Goal: Transaction & Acquisition: Purchase product/service

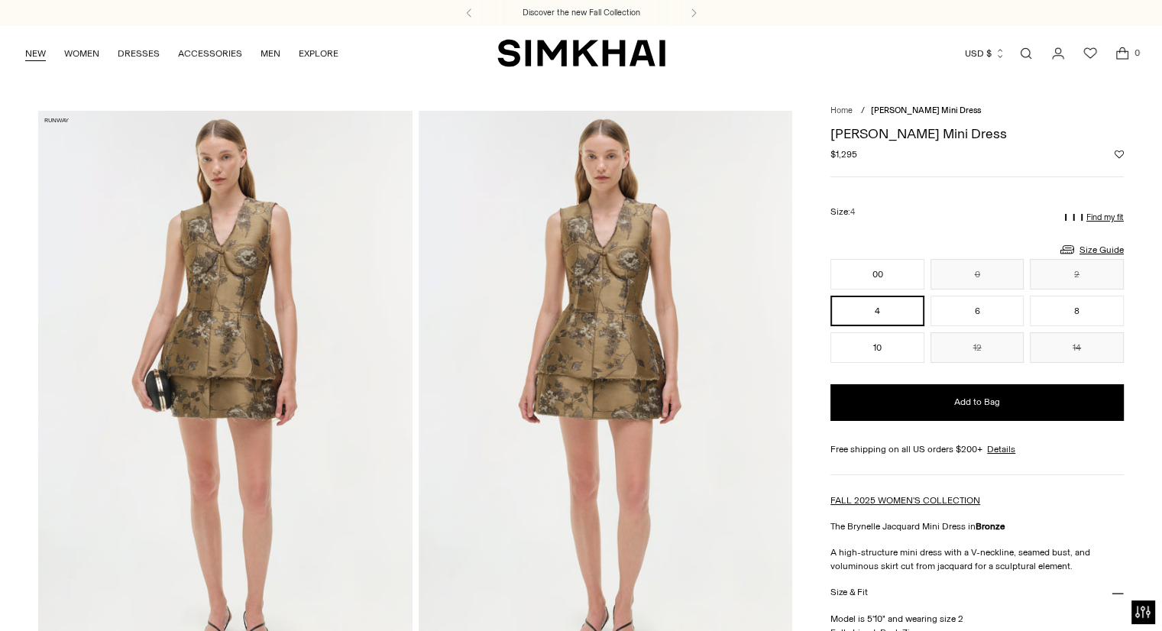
click at [40, 55] on link "NEW" at bounding box center [35, 54] width 21 height 34
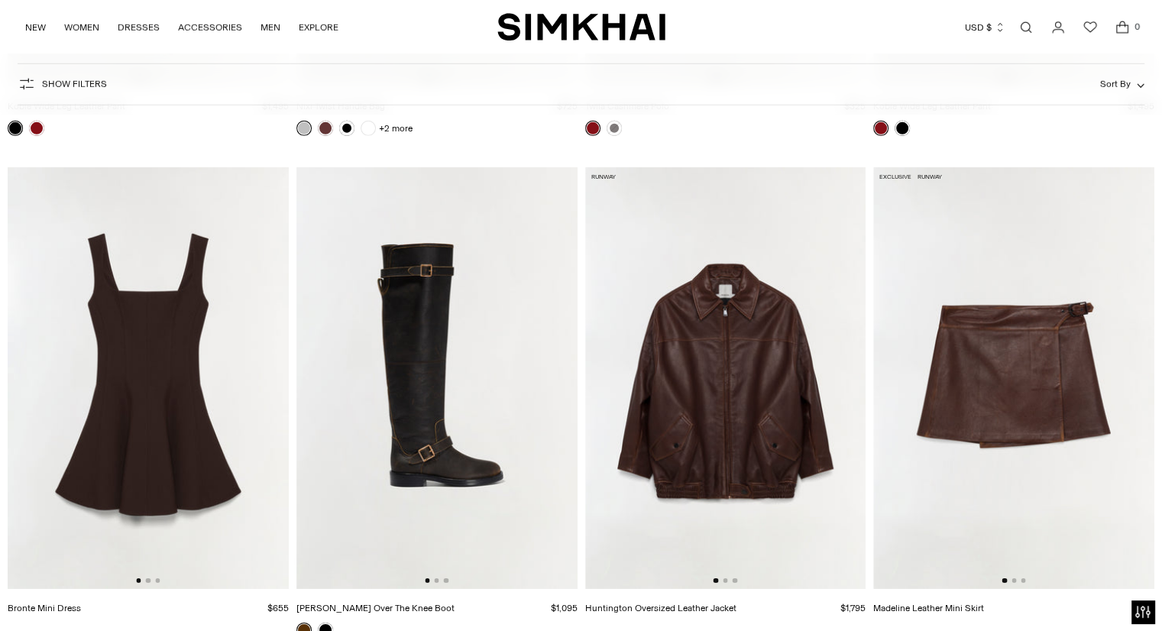
scroll to position [4659, 0]
